Goal: Entertainment & Leisure: Consume media (video, audio)

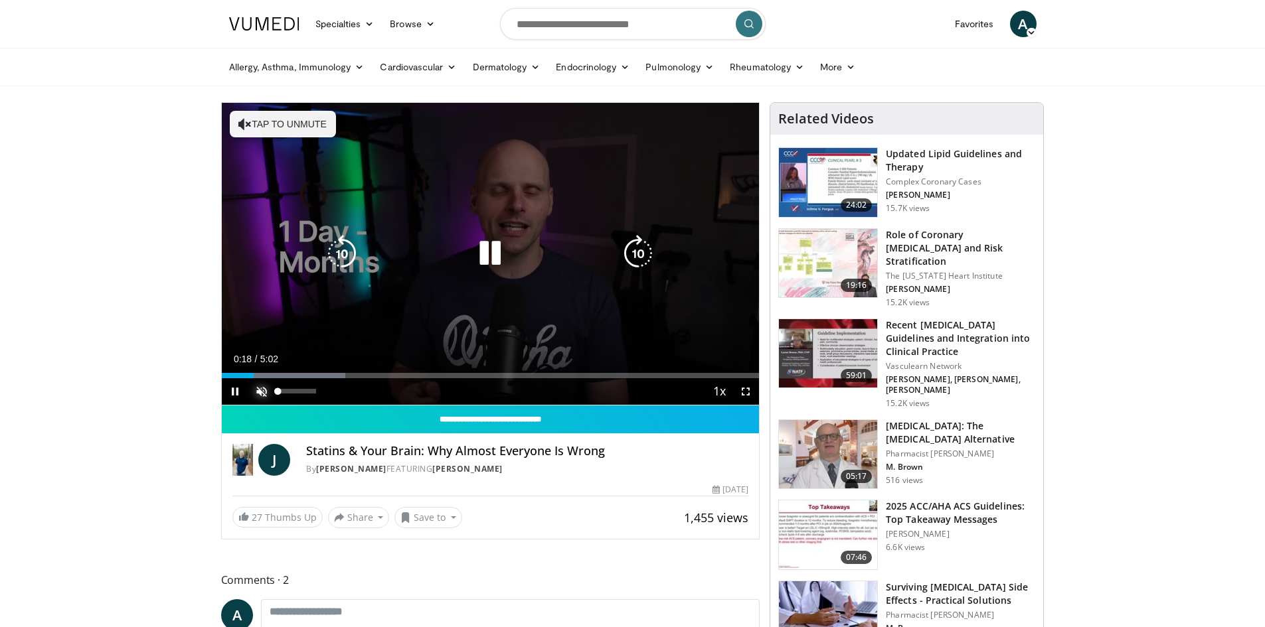
click at [259, 392] on span "Video Player" at bounding box center [261, 391] width 27 height 27
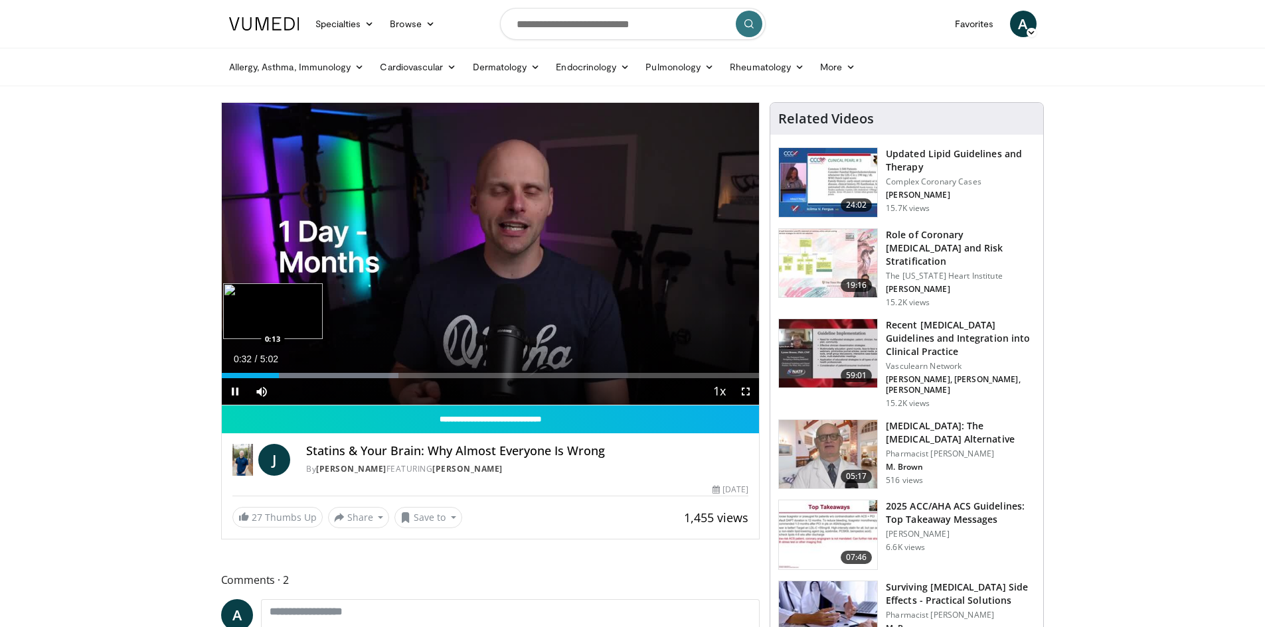
drag, startPoint x: 275, startPoint y: 378, endPoint x: 246, endPoint y: 373, distance: 30.3
click at [246, 373] on video-js "**********" at bounding box center [491, 254] width 538 height 303
drag, startPoint x: 280, startPoint y: 375, endPoint x: 225, endPoint y: 368, distance: 55.6
click at [225, 368] on div "Loaded : 32.93% 0:02 0:02" at bounding box center [491, 372] width 538 height 13
drag, startPoint x: 234, startPoint y: 376, endPoint x: 216, endPoint y: 369, distance: 19.1
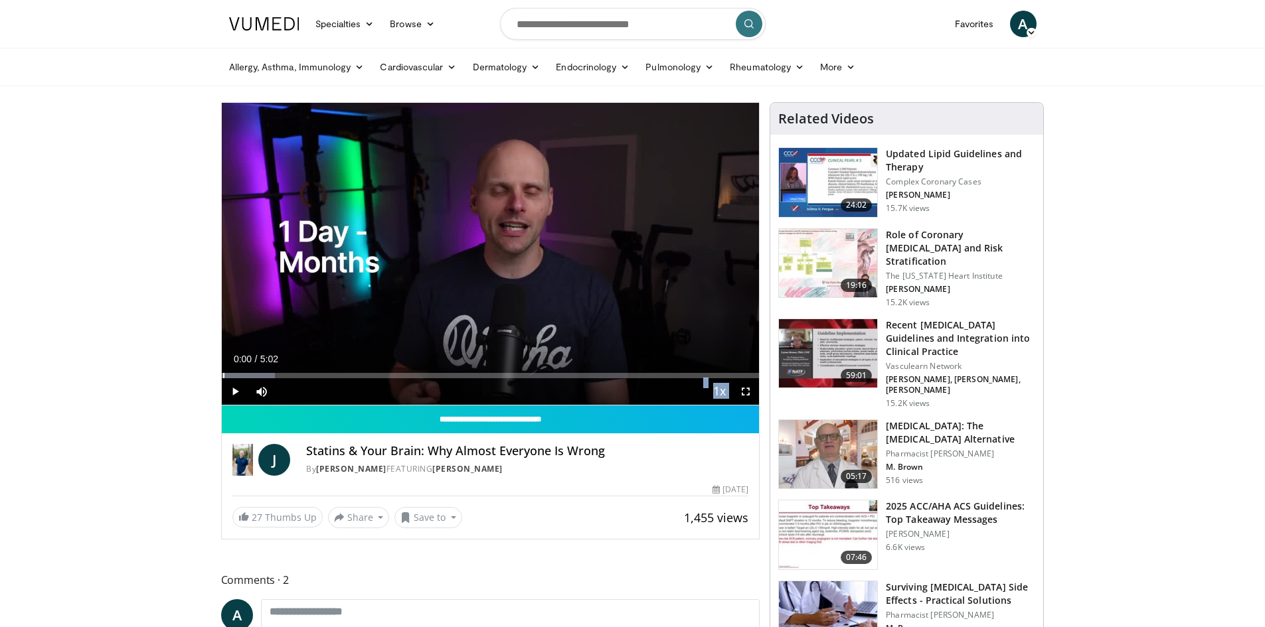
drag, startPoint x: 629, startPoint y: 376, endPoint x: 104, endPoint y: 315, distance: 528.7
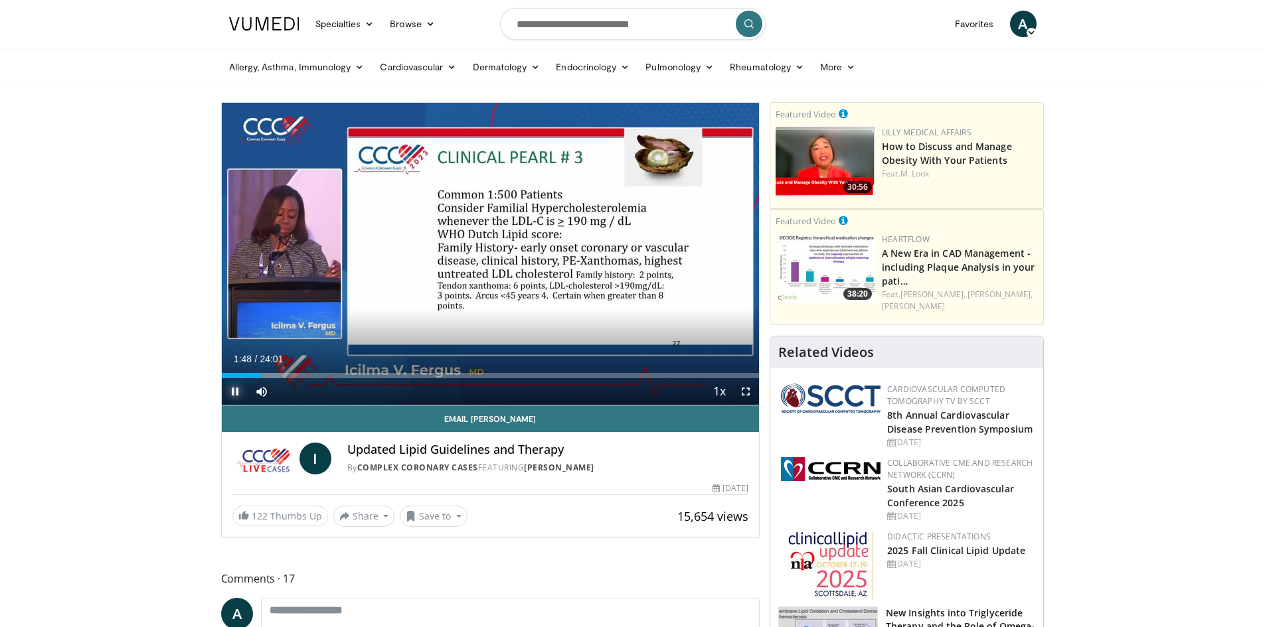
click at [236, 392] on span "Video Player" at bounding box center [235, 391] width 27 height 27
